Goal: Transaction & Acquisition: Purchase product/service

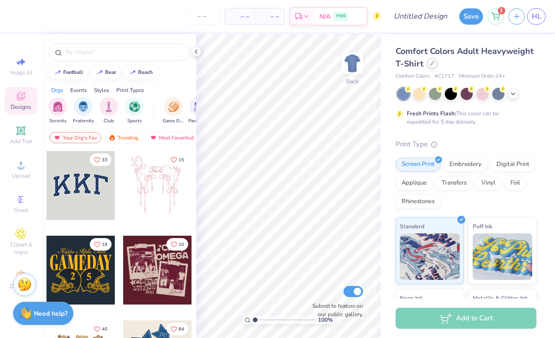
click at [433, 64] on icon at bounding box center [432, 63] width 5 height 5
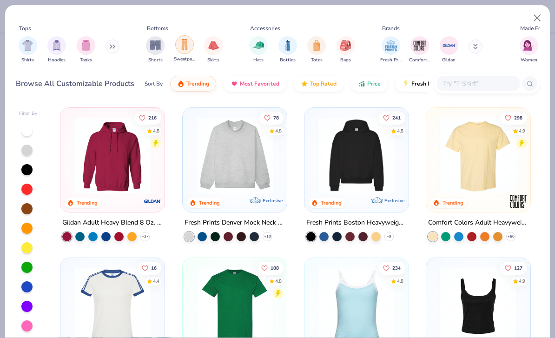
click at [184, 50] on div "filter for Sweatpants" at bounding box center [184, 44] width 19 height 19
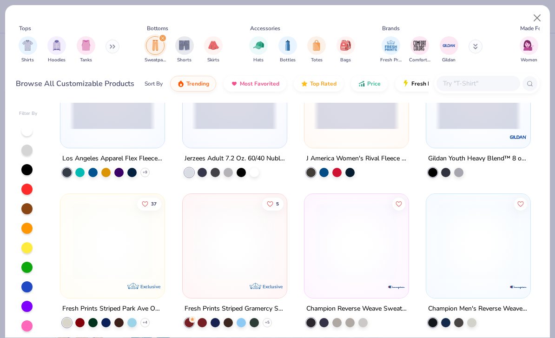
scroll to position [666, 0]
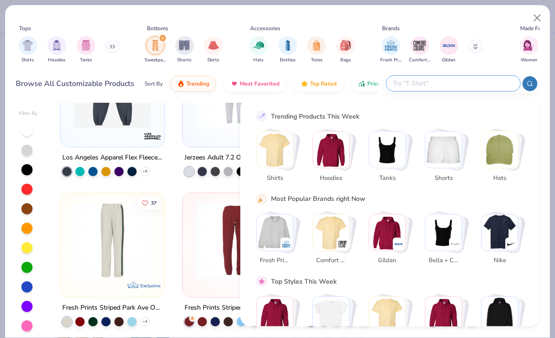
click at [493, 85] on input "text" at bounding box center [453, 83] width 122 height 11
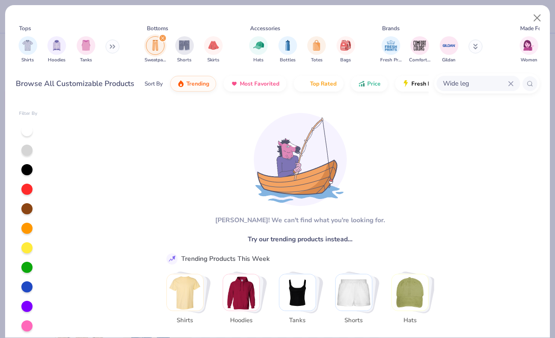
click at [450, 84] on input "Wide leg" at bounding box center [475, 83] width 66 height 11
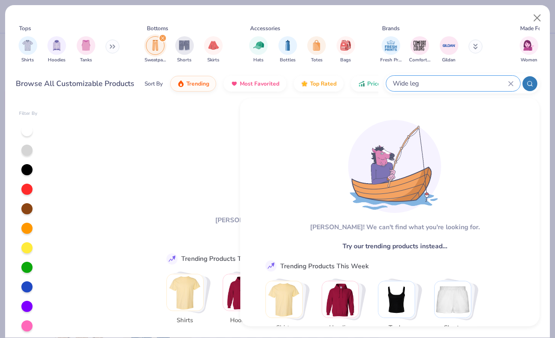
click at [450, 84] on input "Wide leg" at bounding box center [450, 83] width 116 height 11
type input "Straight leg"
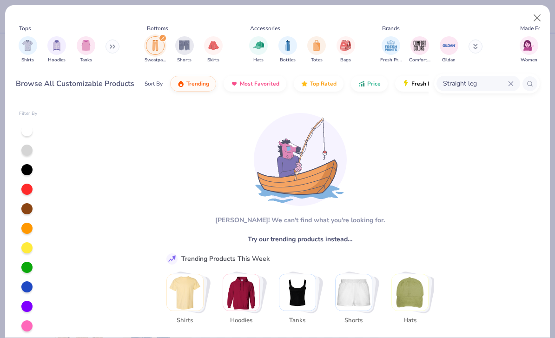
click at [520, 88] on div "Straight leg" at bounding box center [486, 83] width 105 height 20
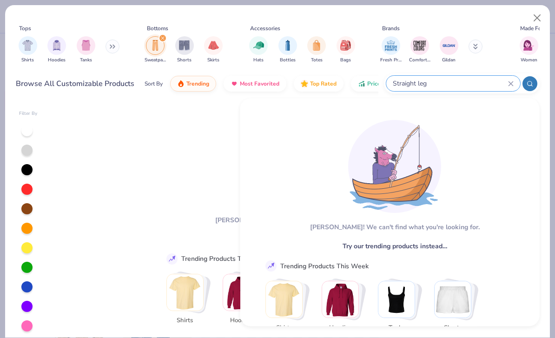
click at [513, 86] on icon at bounding box center [511, 84] width 6 height 6
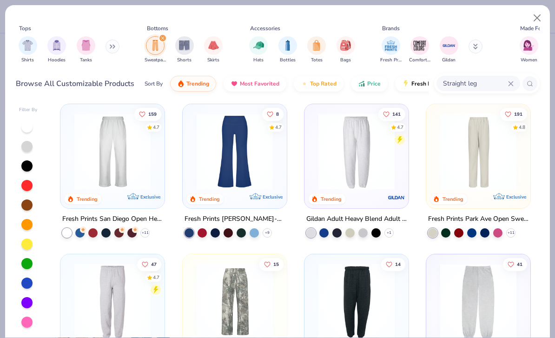
scroll to position [4, 0]
click at [29, 168] on div at bounding box center [26, 165] width 11 height 11
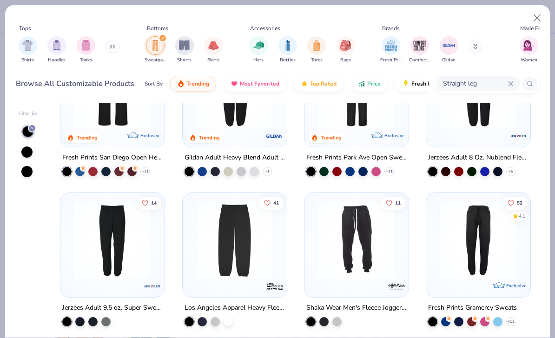
scroll to position [66, 0]
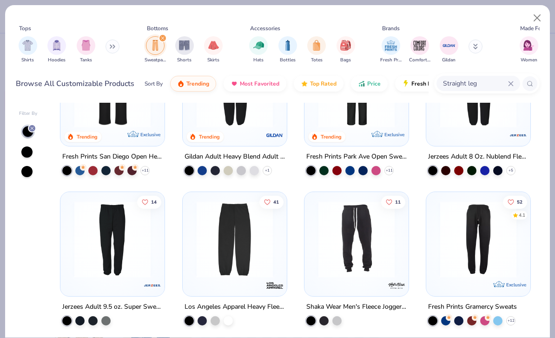
click at [24, 152] on div at bounding box center [26, 151] width 11 height 11
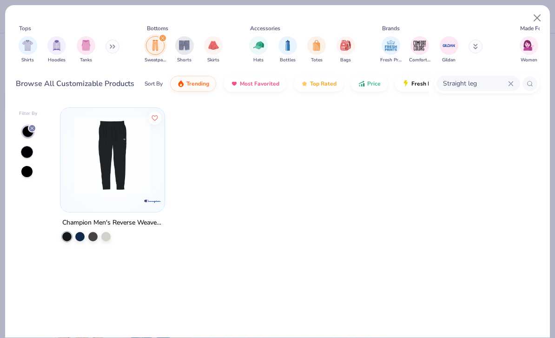
click at [26, 158] on div at bounding box center [28, 151] width 19 height 53
click at [26, 165] on div at bounding box center [27, 171] width 12 height 12
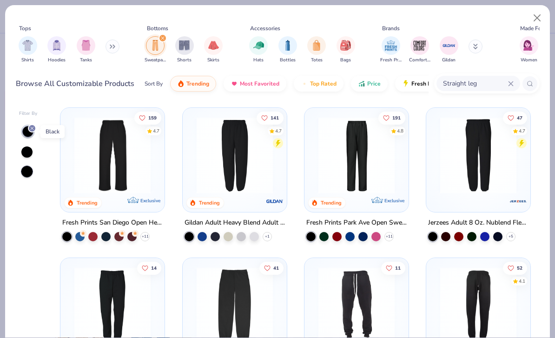
click at [31, 129] on icon at bounding box center [32, 128] width 6 height 6
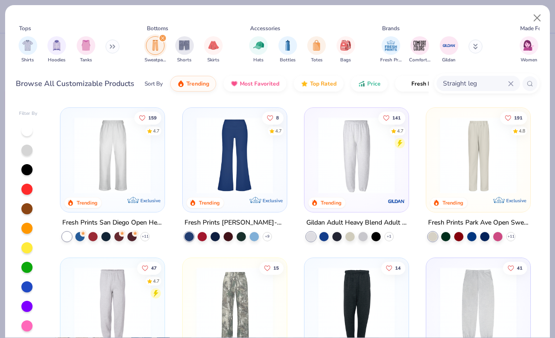
click at [24, 171] on div at bounding box center [26, 169] width 11 height 11
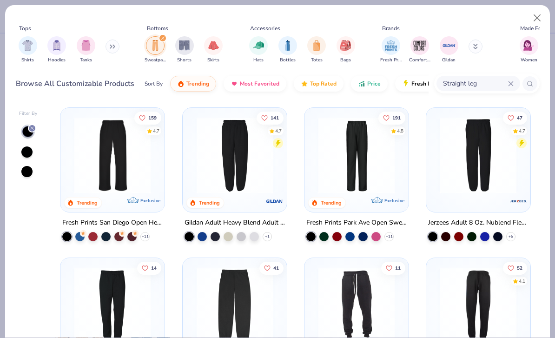
click at [31, 131] on div at bounding box center [32, 128] width 8 height 8
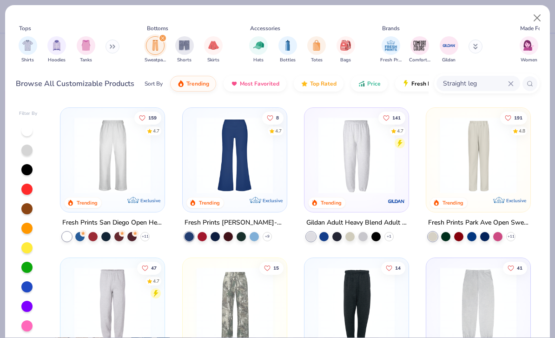
click at [24, 209] on div at bounding box center [26, 208] width 11 height 11
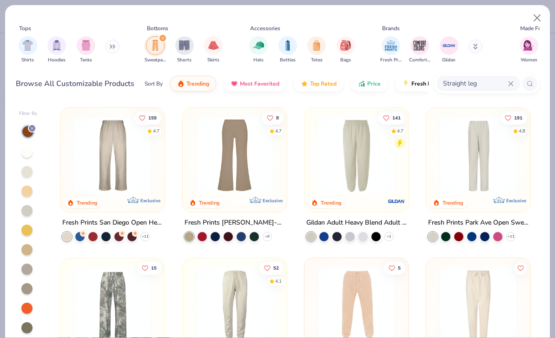
scroll to position [20, 0]
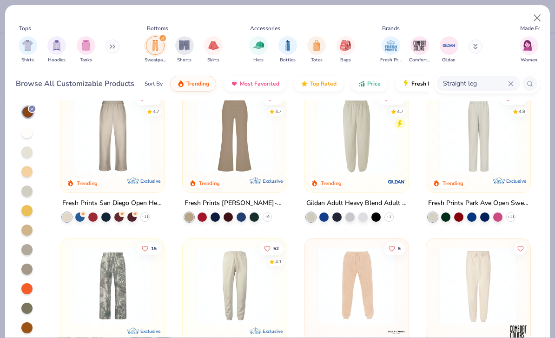
click at [25, 230] on div at bounding box center [26, 229] width 11 height 11
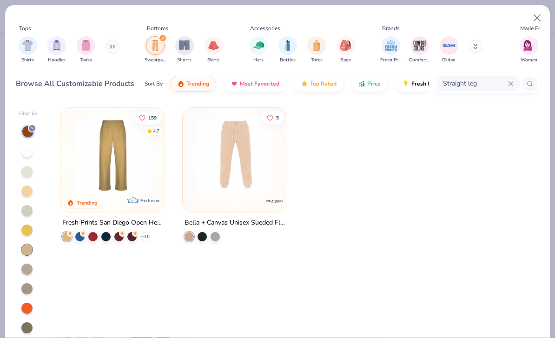
scroll to position [0, 0]
click at [26, 158] on div at bounding box center [28, 249] width 19 height 248
click at [27, 151] on div at bounding box center [26, 151] width 11 height 11
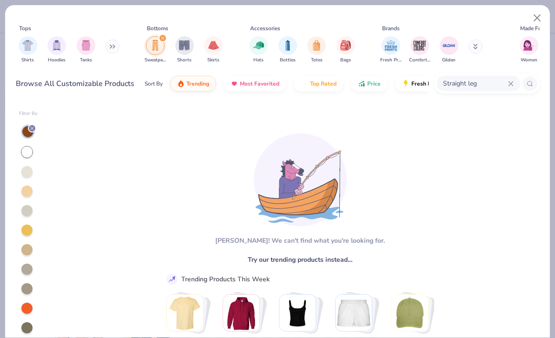
click at [33, 129] on icon at bounding box center [32, 128] width 6 height 6
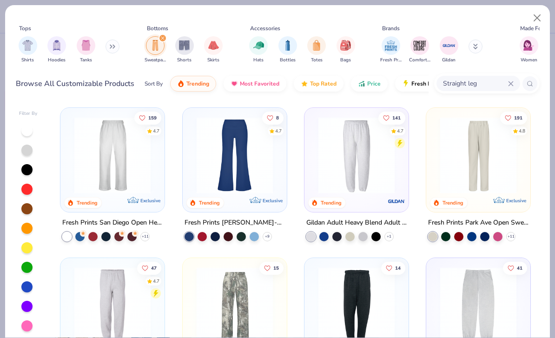
click at [26, 134] on div at bounding box center [26, 130] width 11 height 11
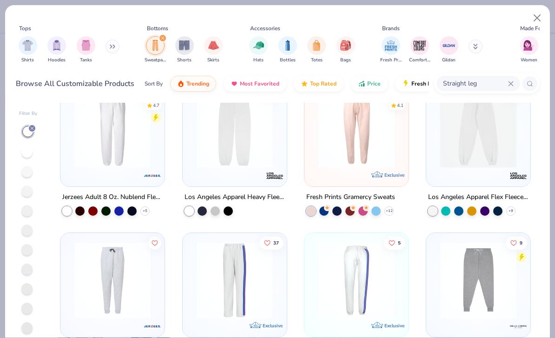
scroll to position [176, 0]
click at [33, 132] on div at bounding box center [27, 131] width 11 height 11
click at [32, 127] on icon at bounding box center [32, 128] width 6 height 6
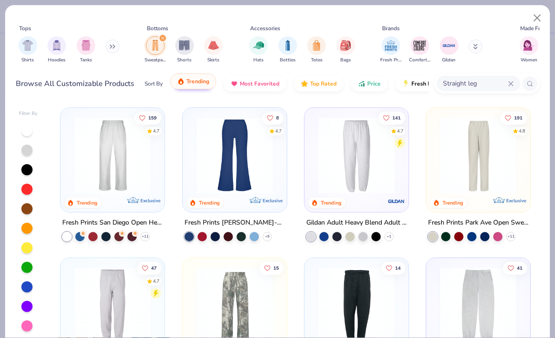
click at [181, 87] on button "Trending" at bounding box center [193, 81] width 46 height 16
click at [208, 83] on span "Trending" at bounding box center [197, 81] width 23 height 7
click at [277, 86] on button "Most Favorited" at bounding box center [255, 81] width 63 height 16
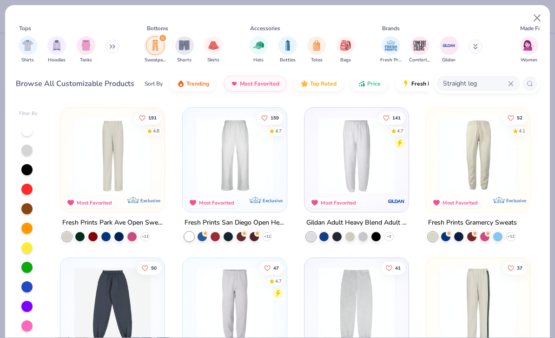
click at [234, 159] on img at bounding box center [234, 155] width 85 height 76
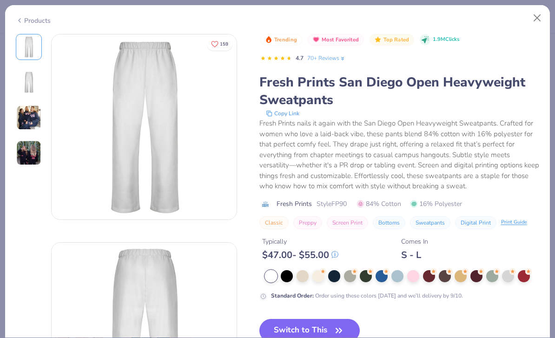
click at [29, 120] on img at bounding box center [28, 117] width 25 height 25
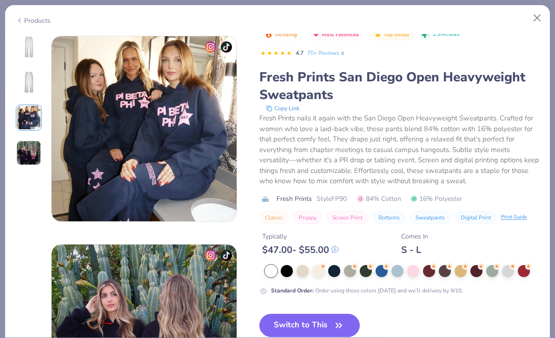
scroll to position [416, 0]
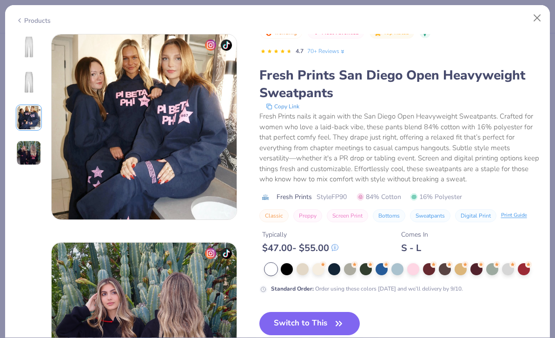
click at [34, 151] on img at bounding box center [28, 152] width 25 height 25
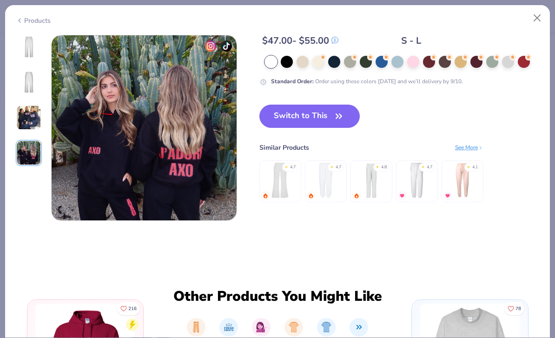
scroll to position [625, 0]
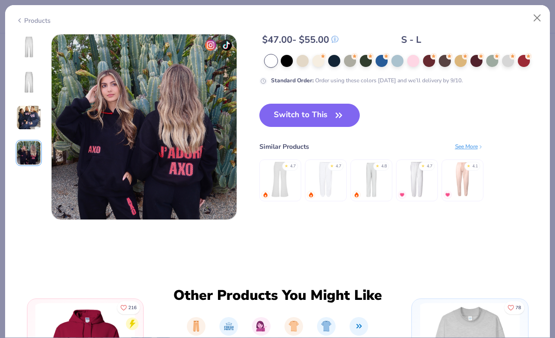
click at [25, 53] on img at bounding box center [29, 47] width 22 height 22
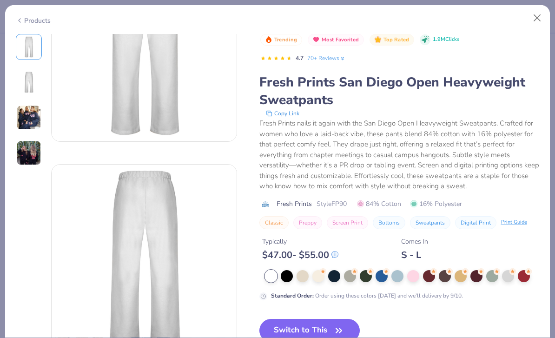
scroll to position [85, 0]
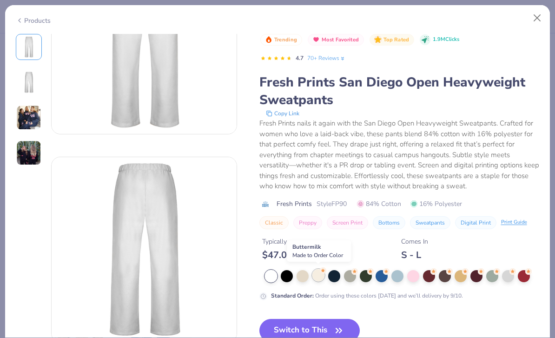
click at [316, 278] on div at bounding box center [318, 275] width 12 height 12
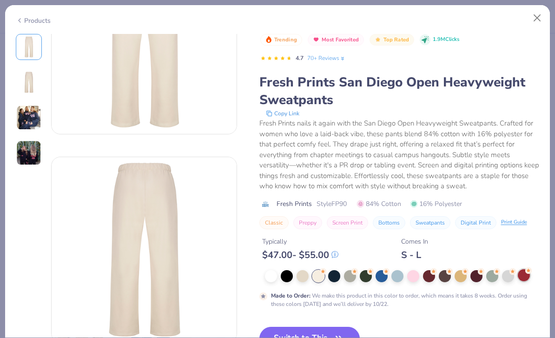
click at [525, 276] on div at bounding box center [524, 275] width 12 height 12
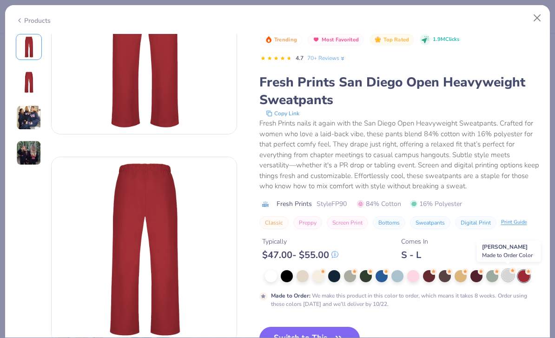
click at [505, 277] on div at bounding box center [508, 275] width 12 height 12
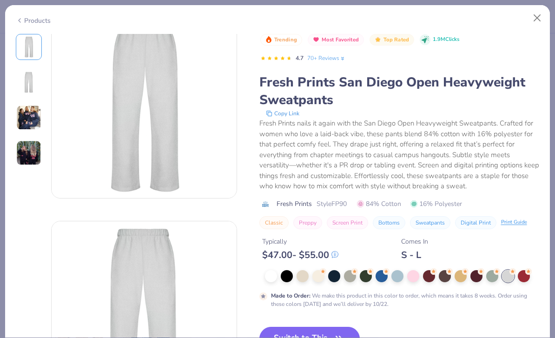
scroll to position [21, 0]
click at [394, 278] on div at bounding box center [397, 275] width 12 height 12
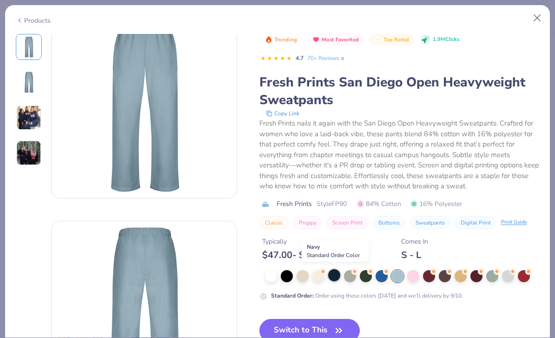
click at [334, 277] on div at bounding box center [334, 275] width 12 height 12
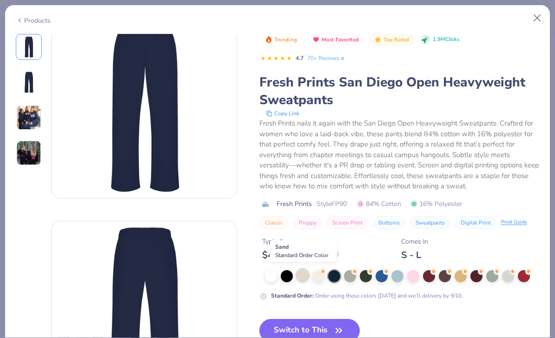
click at [304, 278] on div at bounding box center [302, 275] width 12 height 12
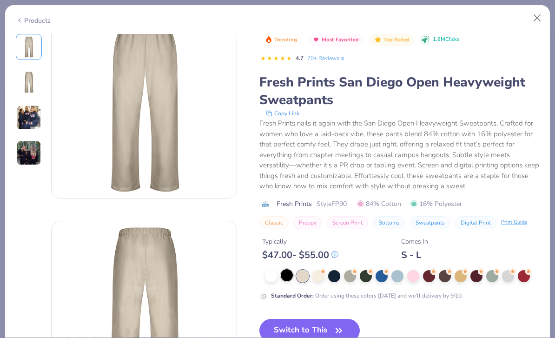
click at [291, 275] on div at bounding box center [287, 275] width 12 height 12
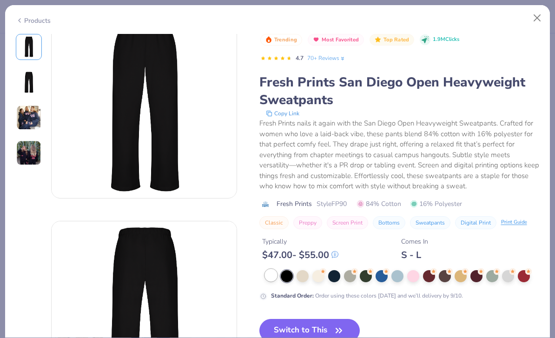
click at [272, 274] on div at bounding box center [271, 275] width 12 height 12
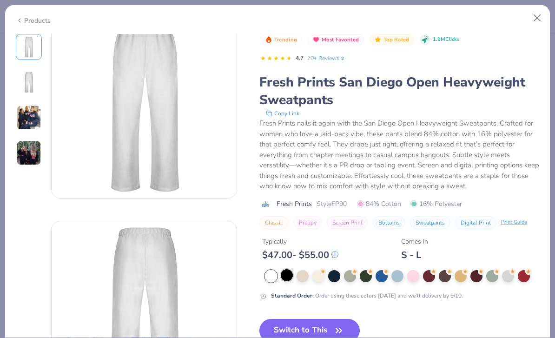
click at [290, 272] on div at bounding box center [287, 275] width 12 height 12
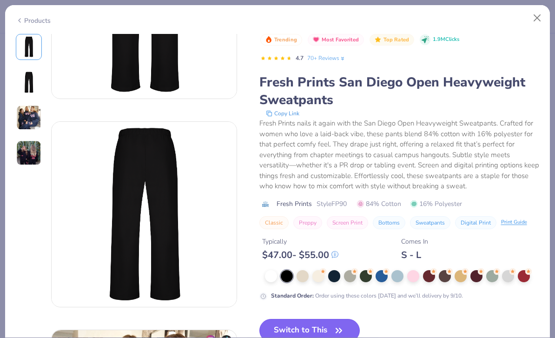
scroll to position [137, 0]
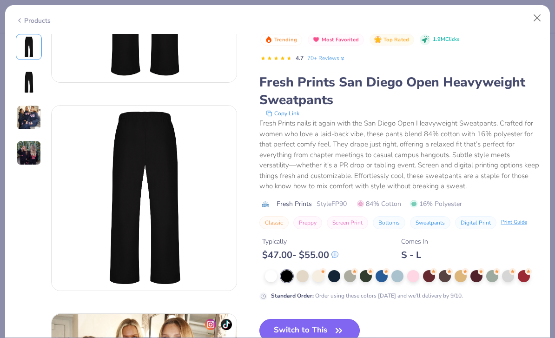
click at [294, 326] on button "Switch to This" at bounding box center [309, 330] width 101 height 23
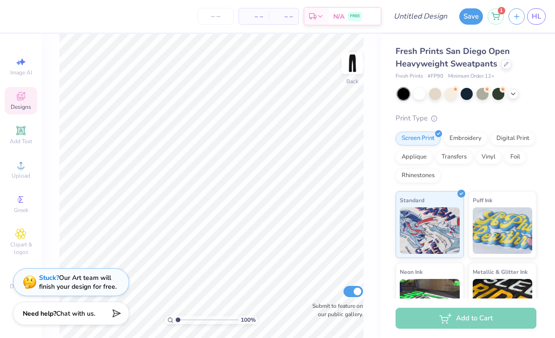
click at [22, 103] on div "Designs" at bounding box center [21, 100] width 33 height 27
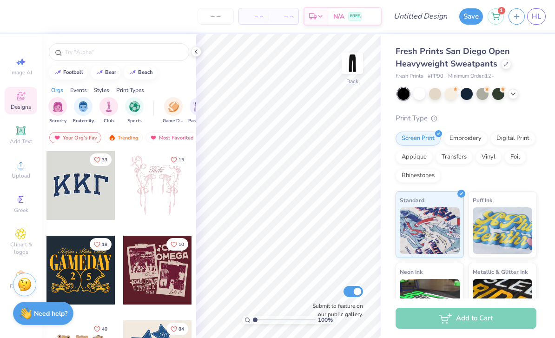
scroll to position [0, 36]
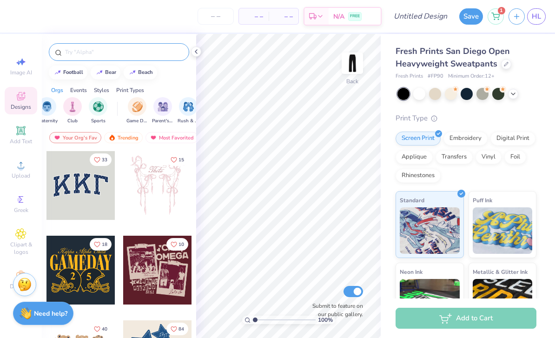
click at [123, 61] on div at bounding box center [119, 52] width 140 height 18
click at [113, 54] on input "text" at bounding box center [123, 51] width 119 height 9
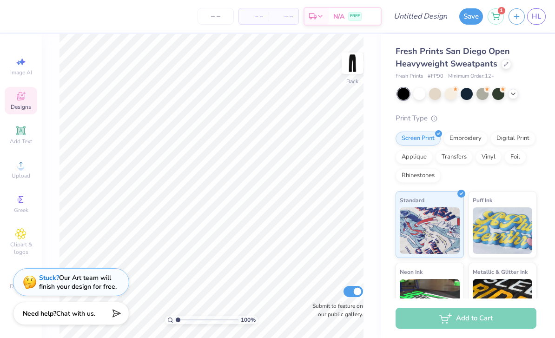
click at [21, 103] on div "Designs" at bounding box center [21, 100] width 33 height 27
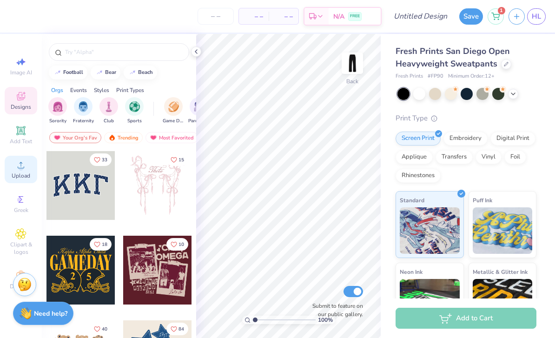
click at [19, 178] on span "Upload" at bounding box center [21, 175] width 19 height 7
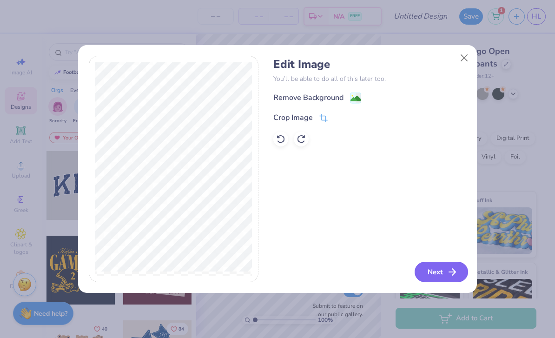
click at [447, 272] on icon "button" at bounding box center [452, 271] width 11 height 11
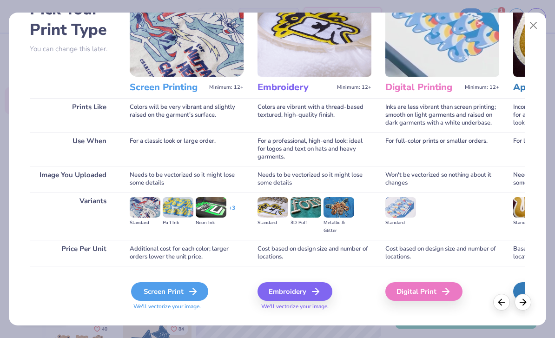
scroll to position [0, 0]
click at [186, 293] on div "Screen Print" at bounding box center [169, 291] width 77 height 19
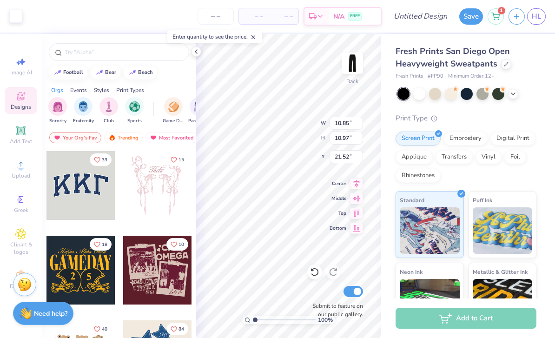
type input "5.00"
type input "5.06"
type input "3.63"
click at [352, 80] on img at bounding box center [352, 63] width 37 height 37
click at [352, 72] on img at bounding box center [352, 63] width 19 height 19
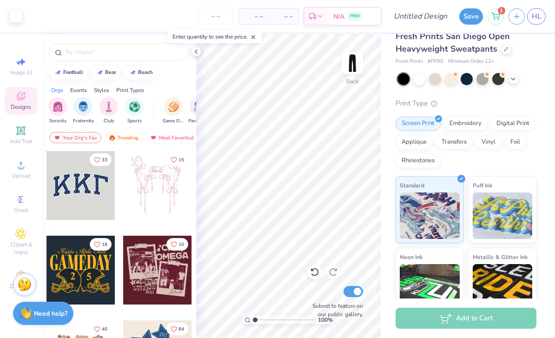
scroll to position [13, 0]
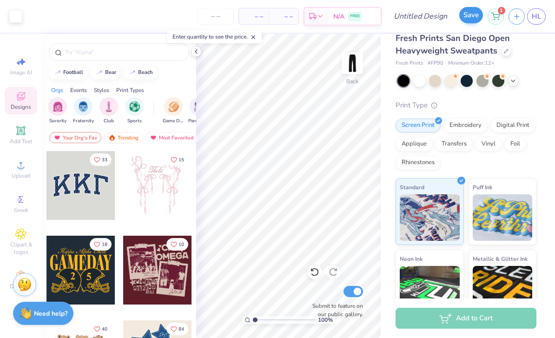
click at [475, 20] on button "Save" at bounding box center [471, 15] width 24 height 16
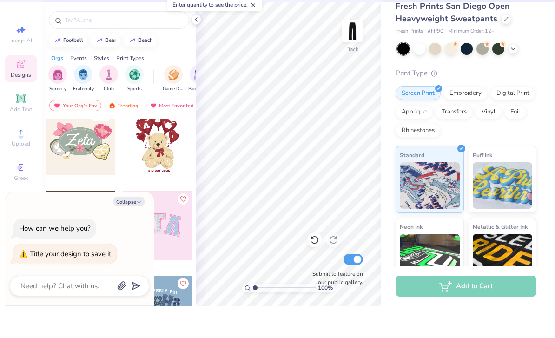
scroll to position [274, 0]
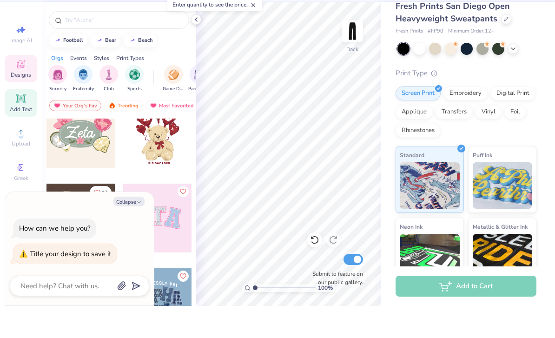
click at [25, 138] on span "Add Text" at bounding box center [21, 141] width 22 height 7
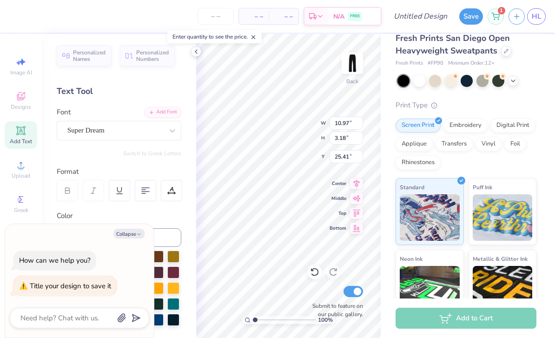
type textarea "x"
type textarea "The Assorted Aces"
click at [87, 127] on span "Super Dream" at bounding box center [85, 130] width 37 height 11
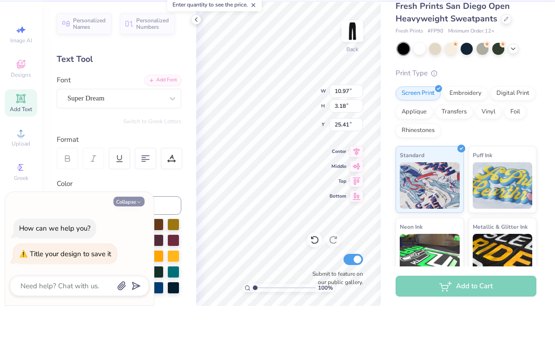
drag, startPoint x: 132, startPoint y: 204, endPoint x: 139, endPoint y: 203, distance: 7.4
click at [132, 229] on button "Collapse" at bounding box center [128, 234] width 31 height 10
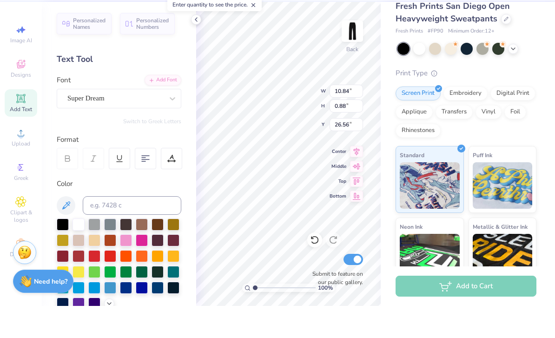
type textarea "x"
type input "10.84"
type input "0.88"
type input "26.56"
click at [139, 234] on polyline "button" at bounding box center [139, 234] width 3 height 1
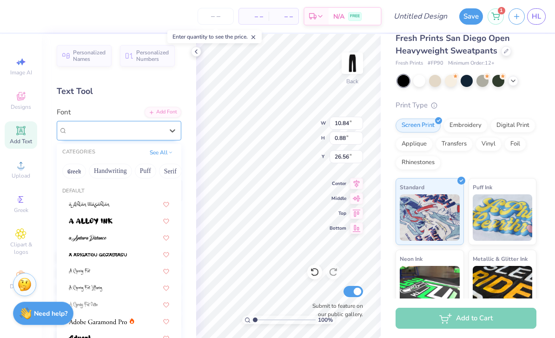
click at [125, 133] on div "Super Dream" at bounding box center [115, 130] width 98 height 14
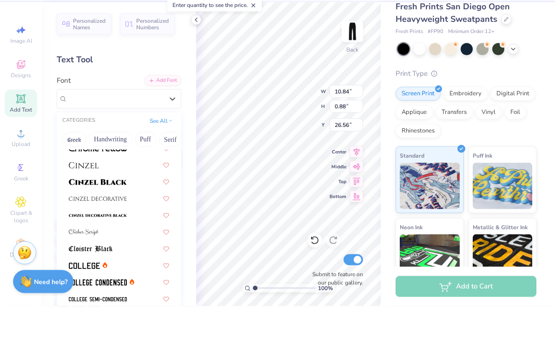
scroll to position [1163, 0]
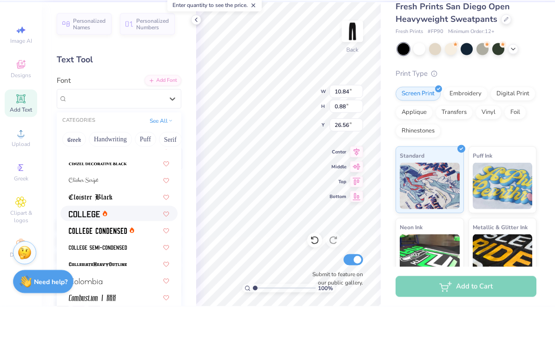
click at [104, 242] on icon at bounding box center [105, 245] width 5 height 6
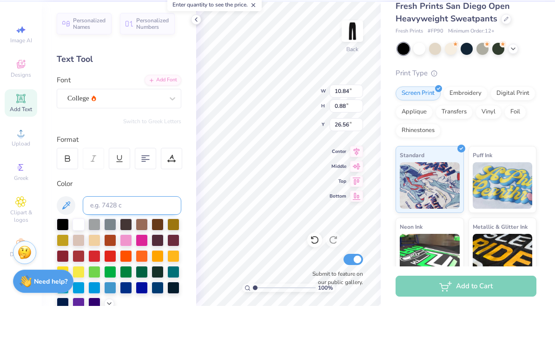
type input "10.35"
type input "0.85"
type input "26.57"
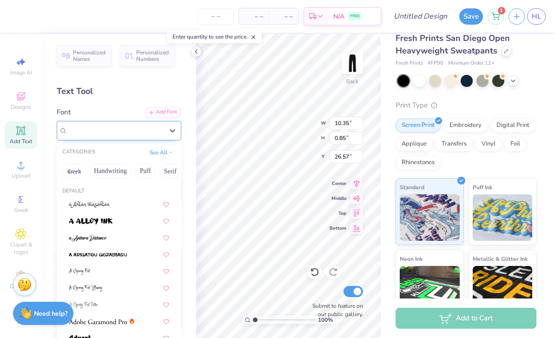
click at [114, 134] on div "College" at bounding box center [115, 130] width 98 height 14
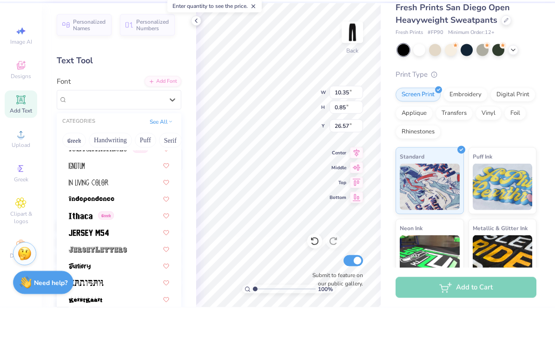
scroll to position [2474, 0]
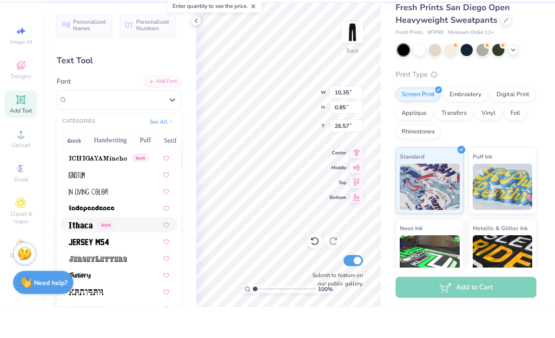
click at [83, 248] on div "Greek" at bounding box center [118, 255] width 117 height 15
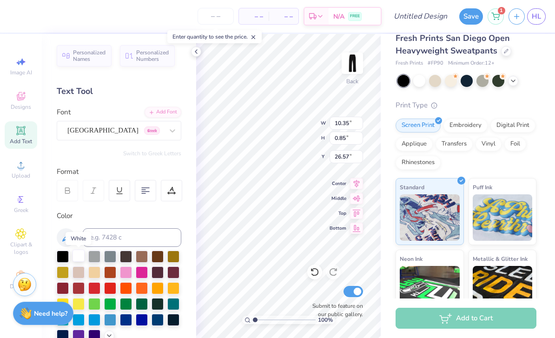
type input "7.40"
type input "0.70"
type input "26.65"
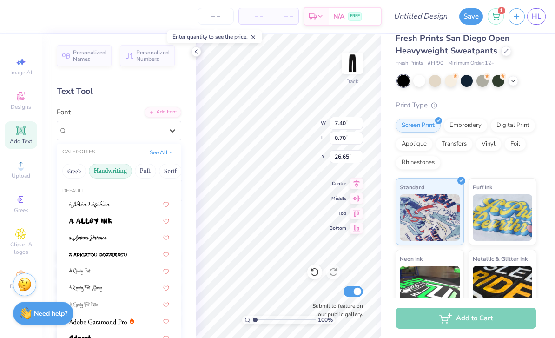
drag, startPoint x: 97, startPoint y: 127, endPoint x: 96, endPoint y: 166, distance: 39.1
click at [144, 127] on span "Greek" at bounding box center [152, 130] width 16 height 8
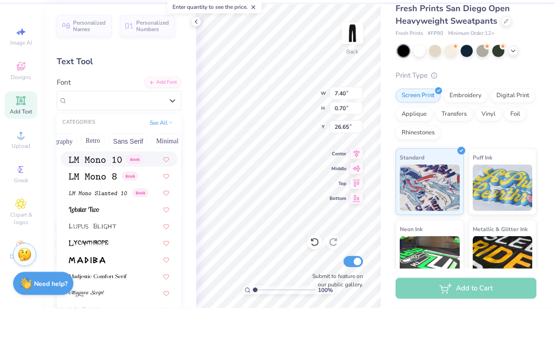
scroll to position [0, 171]
click at [129, 164] on button "Sans Serif" at bounding box center [130, 171] width 40 height 15
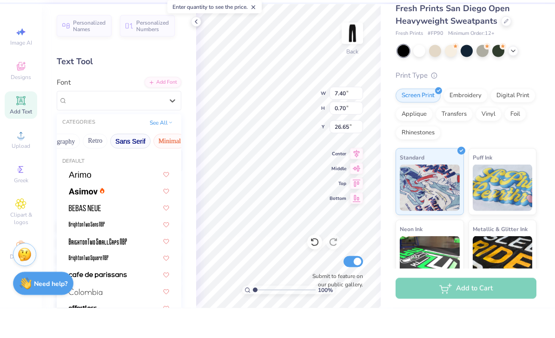
click at [153, 164] on button "Minimal" at bounding box center [169, 171] width 33 height 15
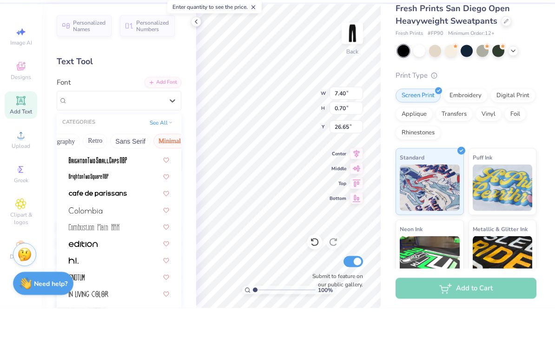
scroll to position [82, 0]
click at [127, 231] on div at bounding box center [118, 238] width 117 height 15
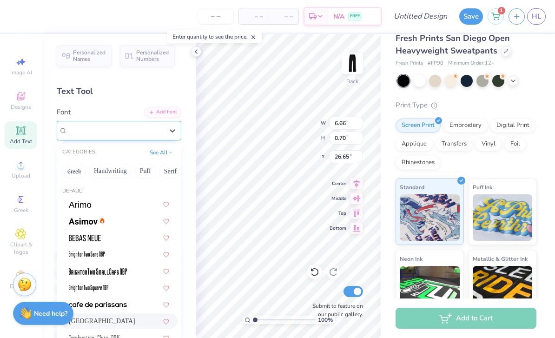
click at [145, 131] on div "[GEOGRAPHIC_DATA]" at bounding box center [115, 130] width 98 height 14
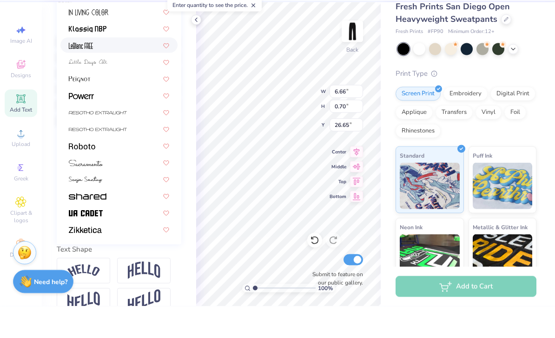
scroll to position [184, 0]
click at [100, 225] on img at bounding box center [88, 228] width 38 height 7
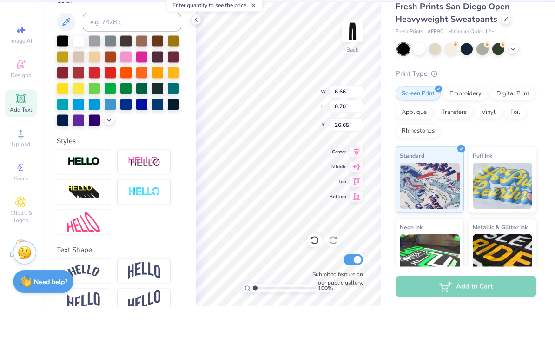
type input "10.85"
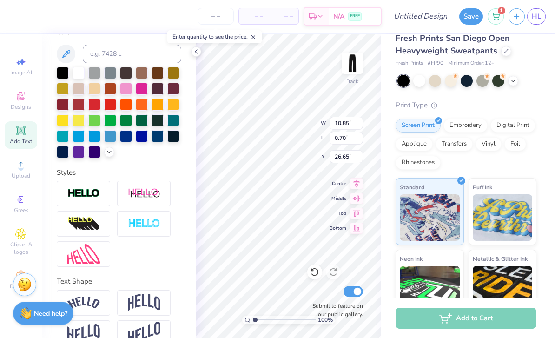
type input "4.86"
type input "0.31"
type input "9.22"
